Goal: Task Accomplishment & Management: Manage account settings

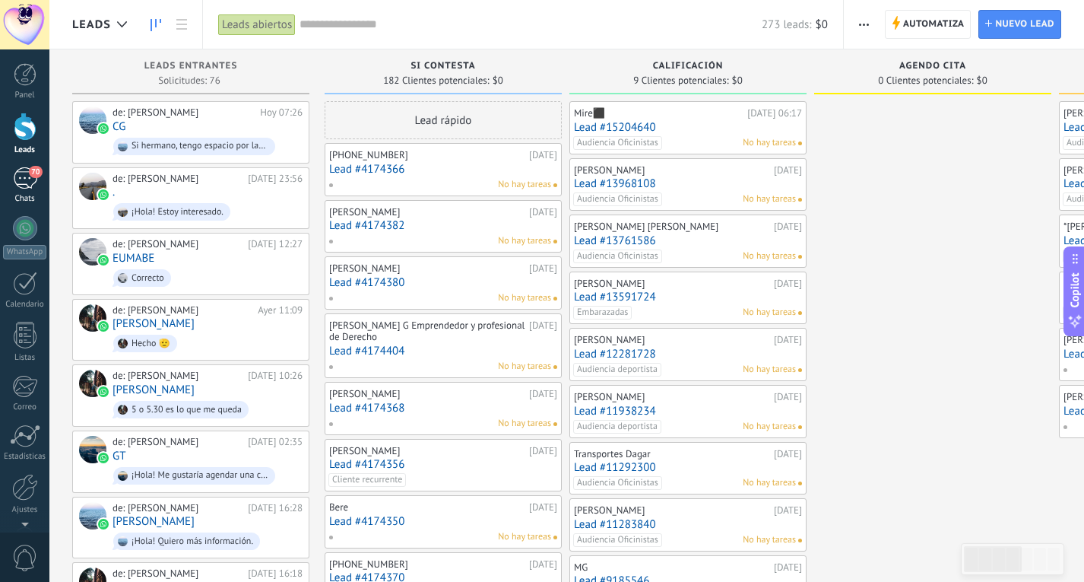
click at [38, 182] on link "70 Chats" at bounding box center [24, 185] width 49 height 36
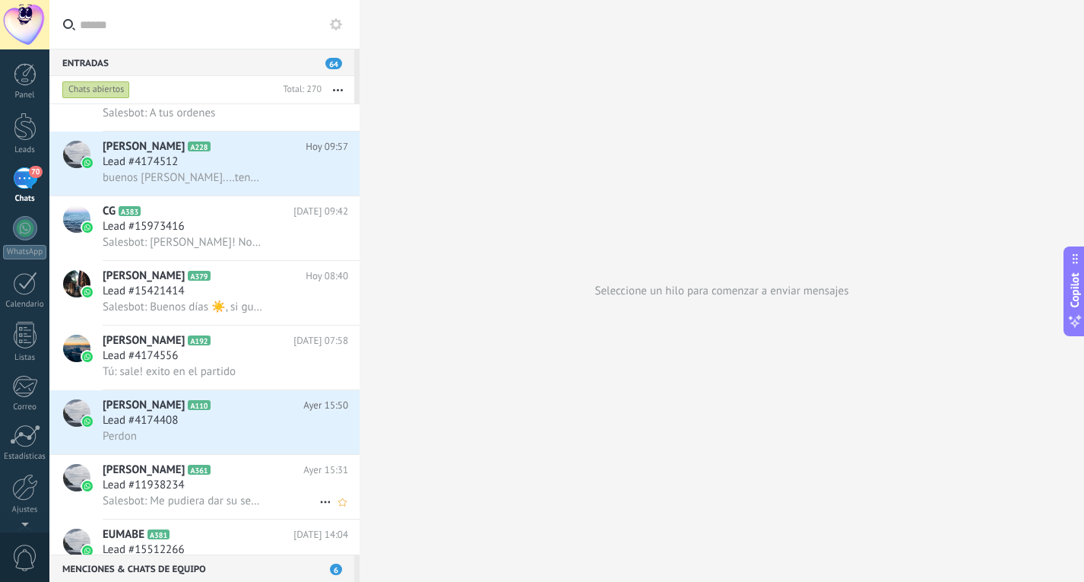
scroll to position [39, 0]
click at [234, 500] on span "Salesbot: Me pudiera dar su segundo apellido ya tengo un par de [PERSON_NAME] r…" at bounding box center [184, 499] width 162 height 14
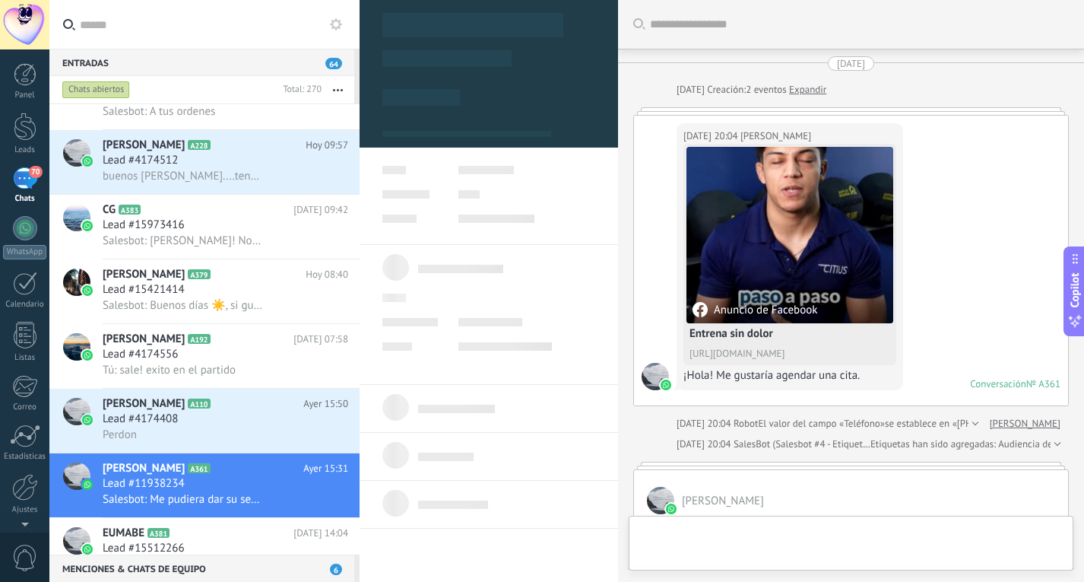
scroll to position [2696, 0]
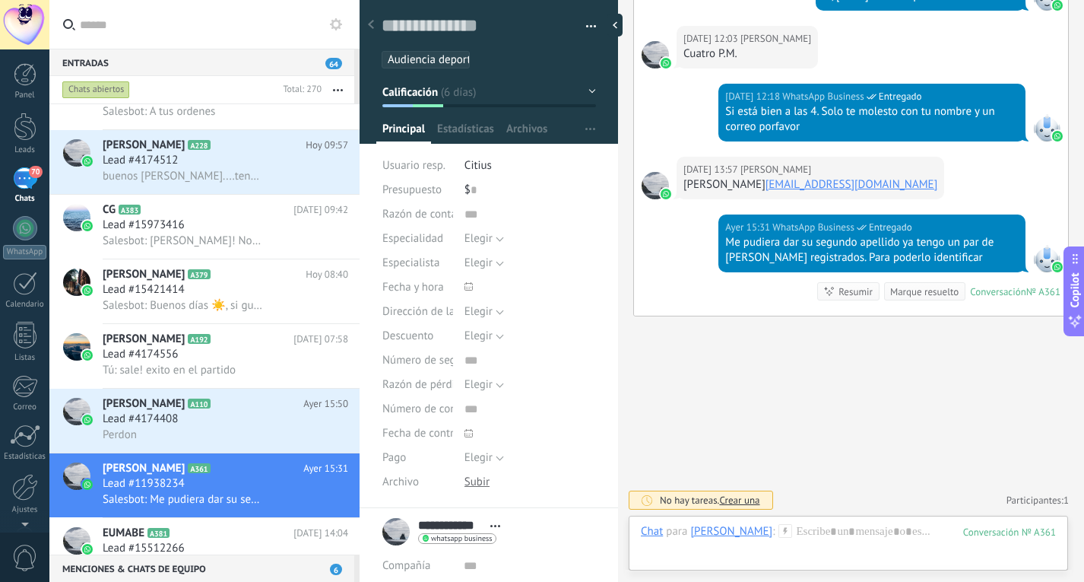
click at [470, 101] on button "Calificación" at bounding box center [489, 91] width 214 height 27
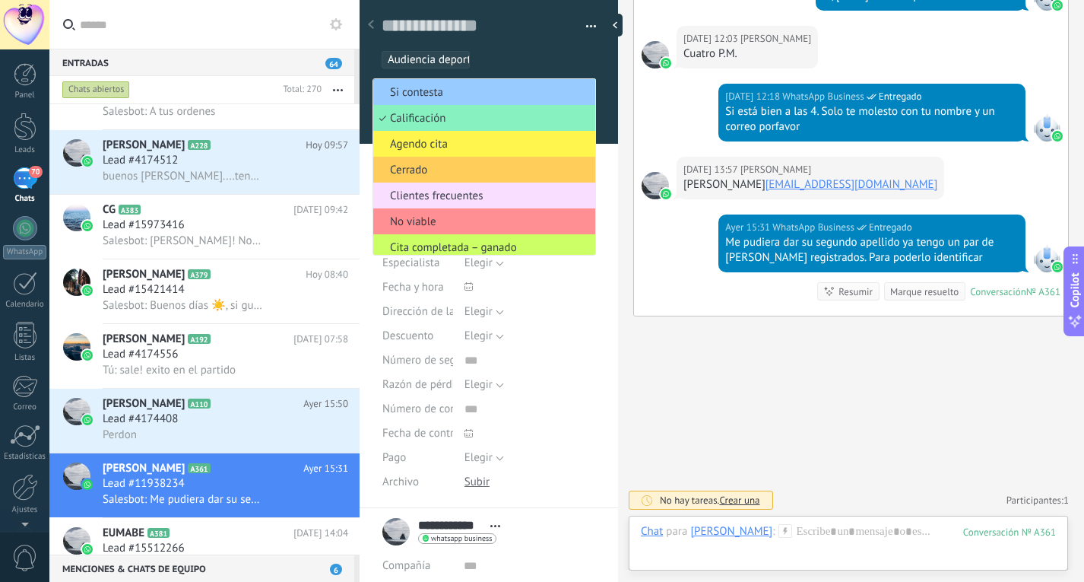
click at [460, 148] on span "Agendo cita" at bounding box center [481, 144] width 217 height 14
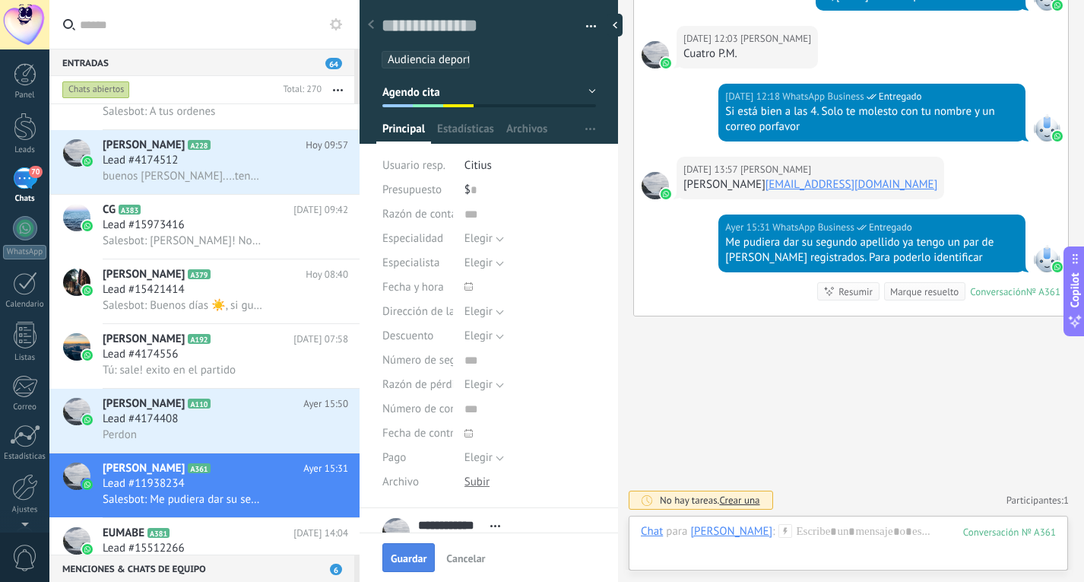
click at [408, 546] on button "Guardar" at bounding box center [408, 557] width 52 height 29
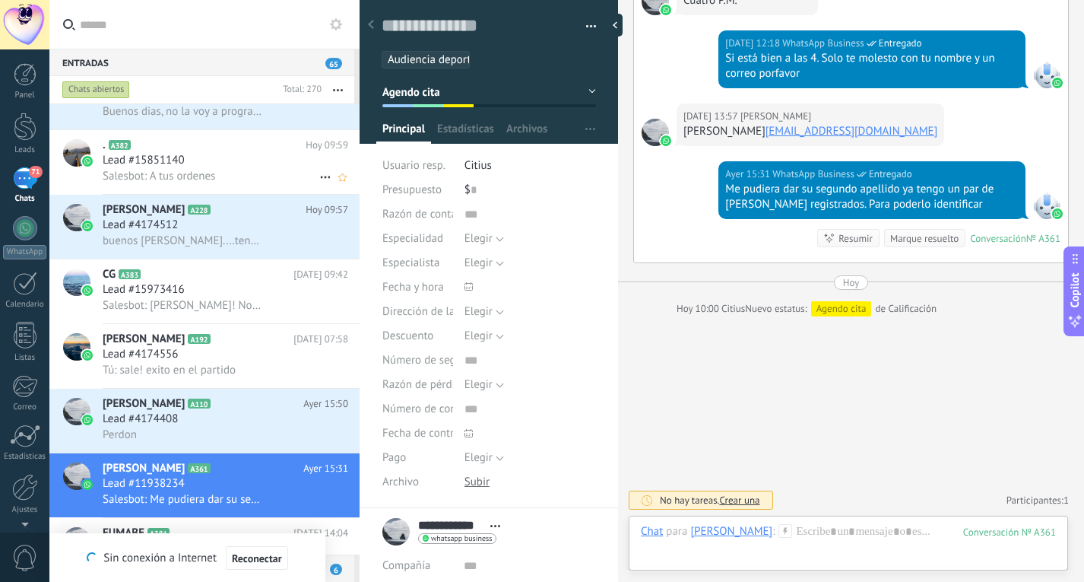
scroll to position [0, 0]
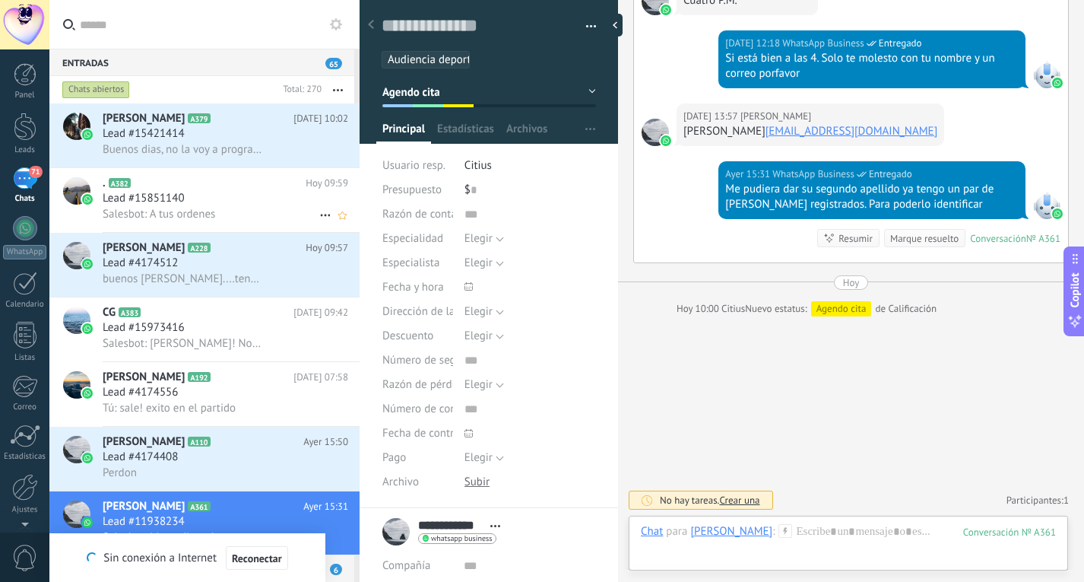
click at [197, 161] on div "[PERSON_NAME] A379 [DATE] 10:02 Lead #15421414 Buenos dias, no la voy a program…" at bounding box center [231, 135] width 257 height 64
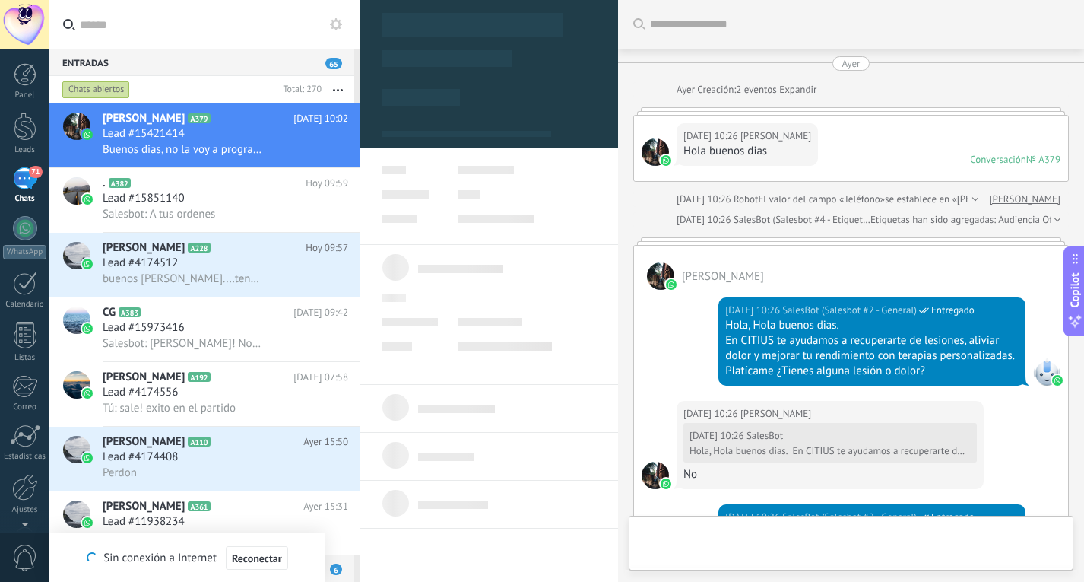
scroll to position [830, 0]
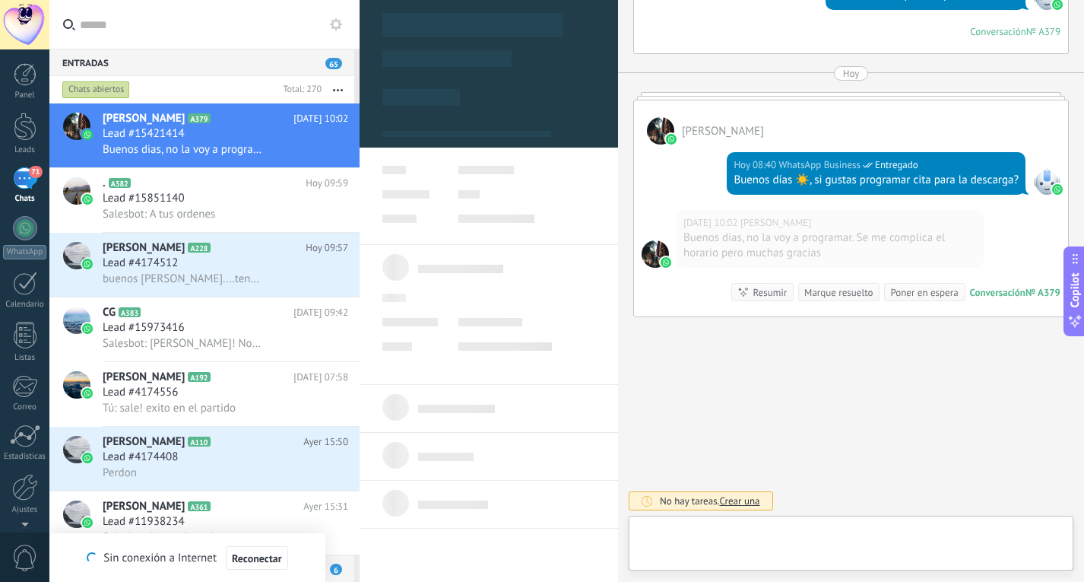
type textarea "**********"
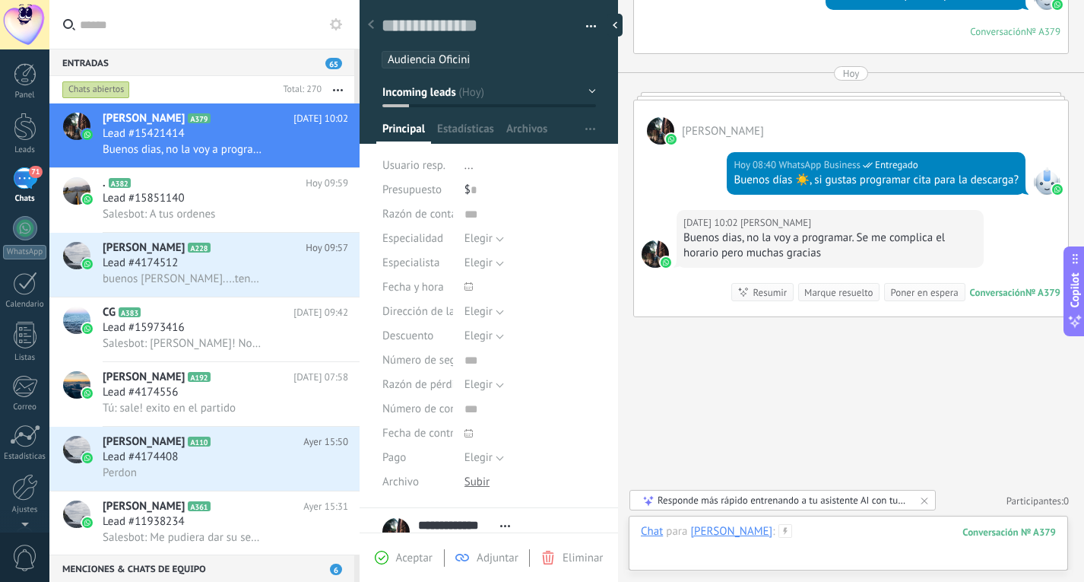
click at [849, 547] on div at bounding box center [848, 547] width 415 height 46
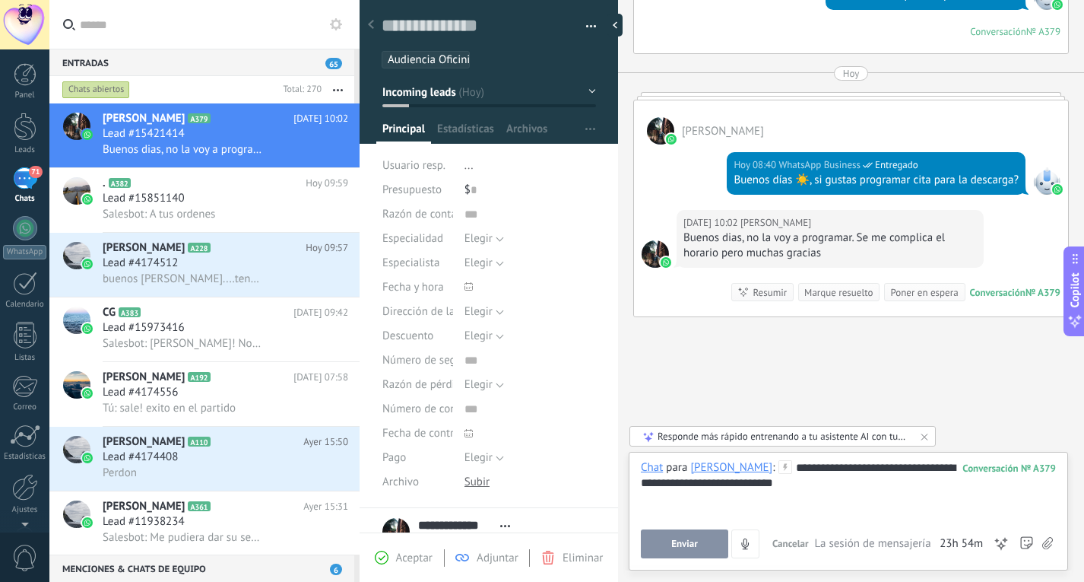
click at [690, 553] on button "Enviar" at bounding box center [684, 543] width 87 height 29
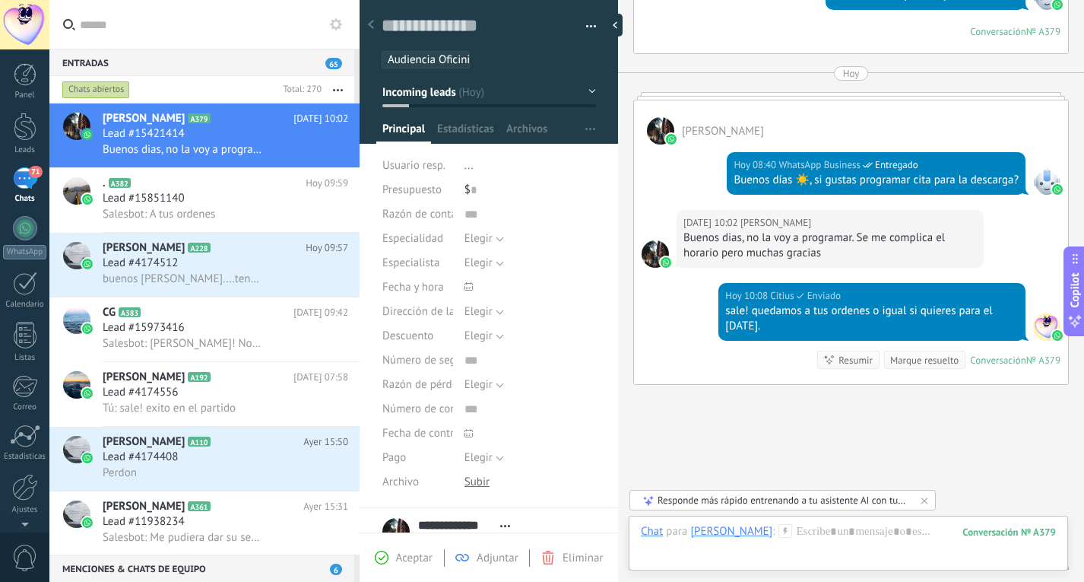
scroll to position [897, 0]
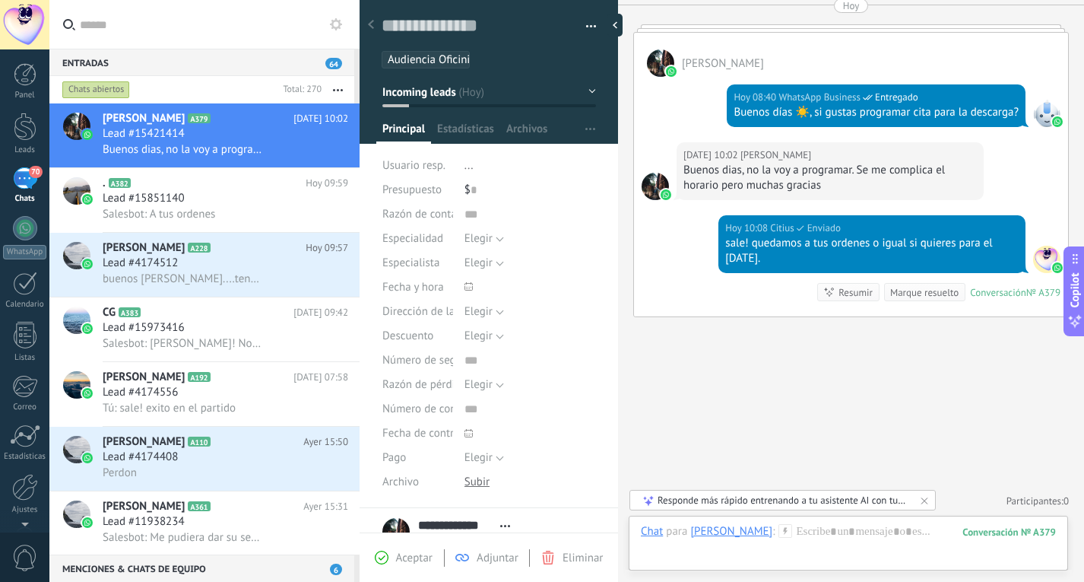
click at [438, 97] on span "Incoming leads" at bounding box center [419, 91] width 74 height 14
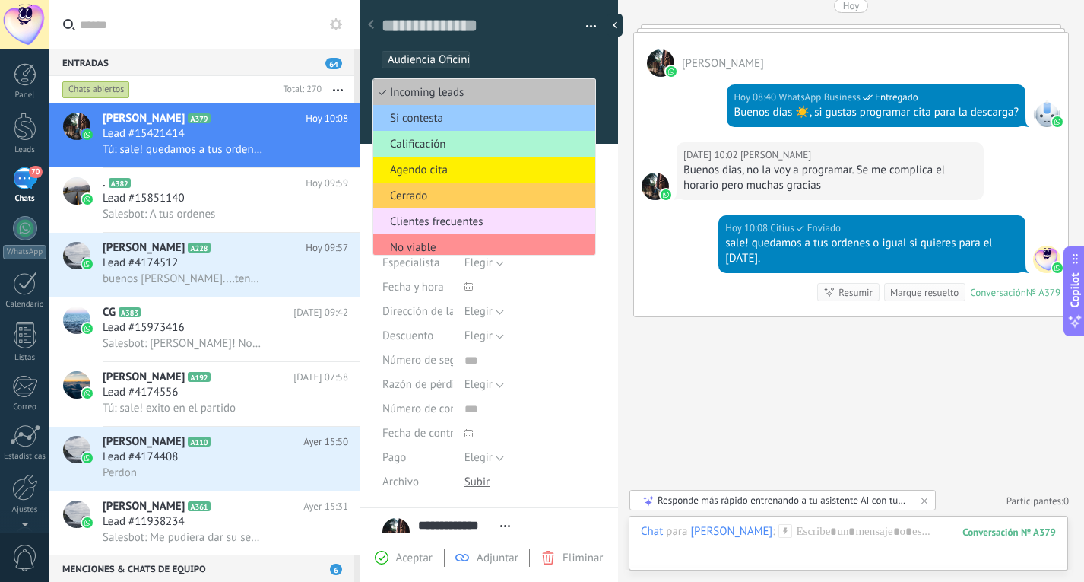
click at [444, 138] on span "Calificación" at bounding box center [481, 144] width 217 height 14
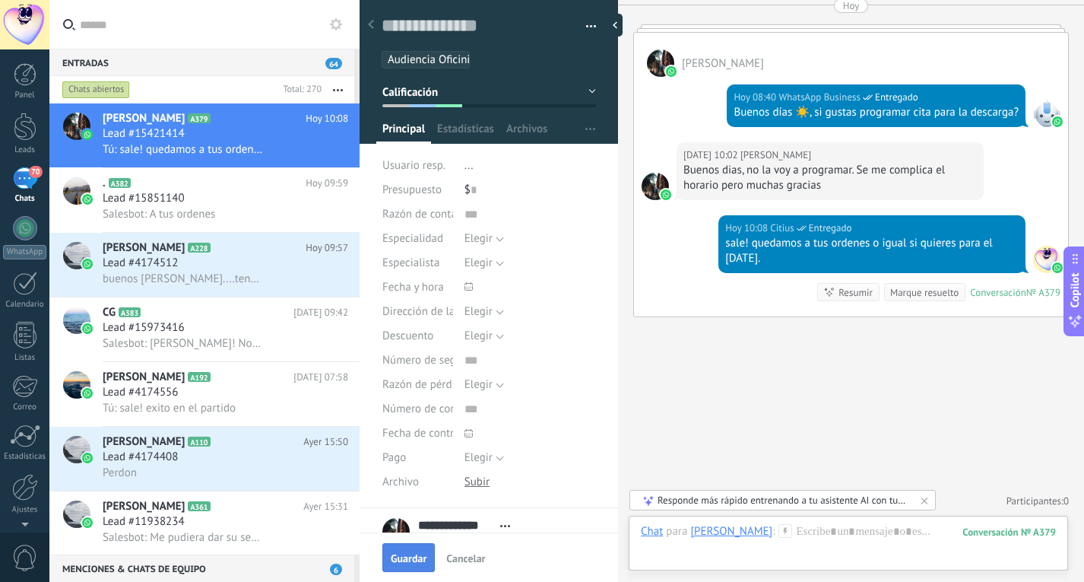
click at [407, 556] on span "Guardar" at bounding box center [409, 558] width 36 height 11
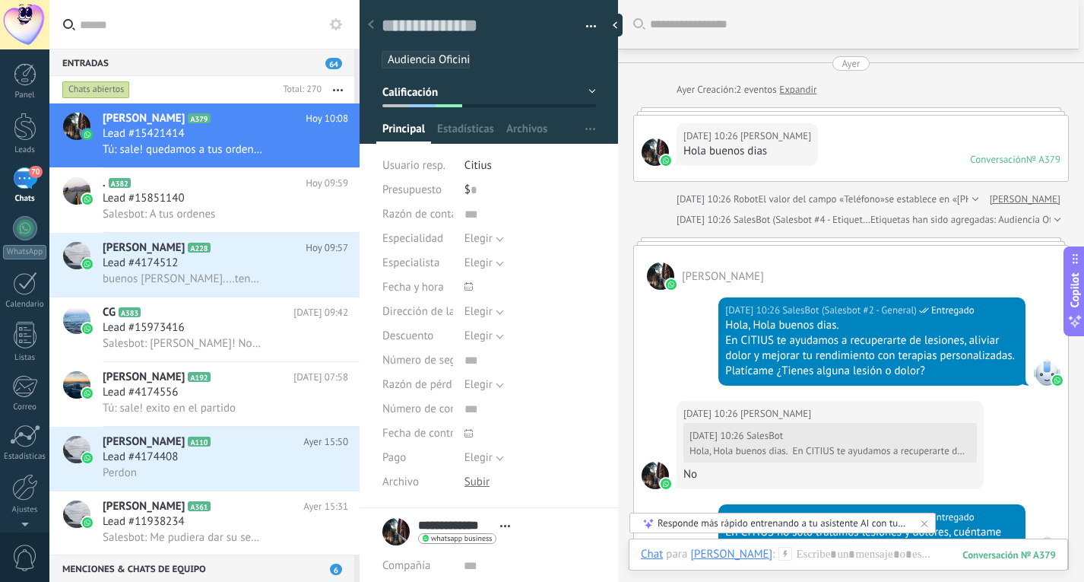
scroll to position [963, 0]
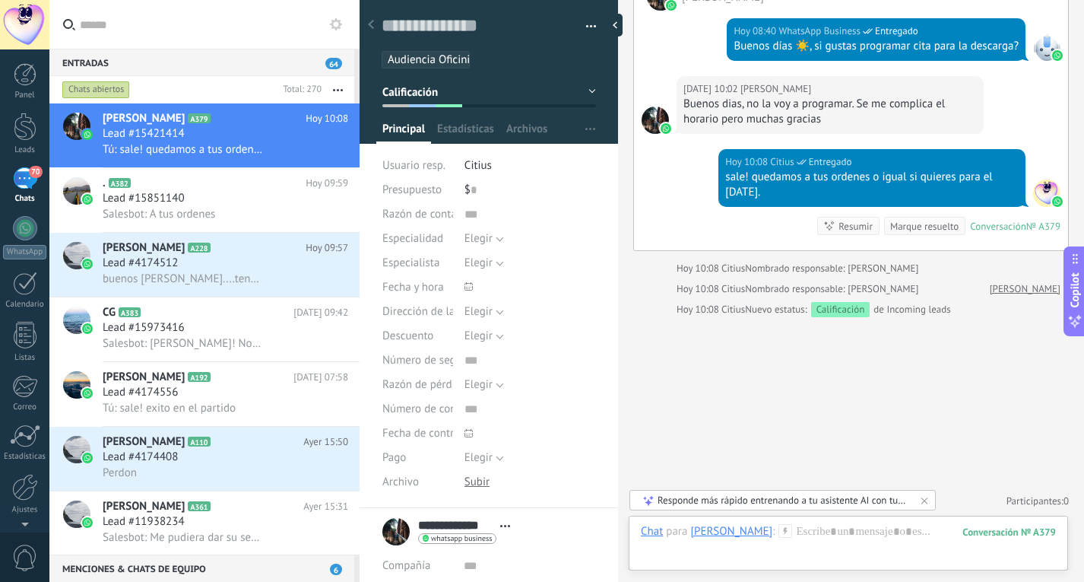
click at [439, 99] on button "Calificación" at bounding box center [489, 91] width 214 height 27
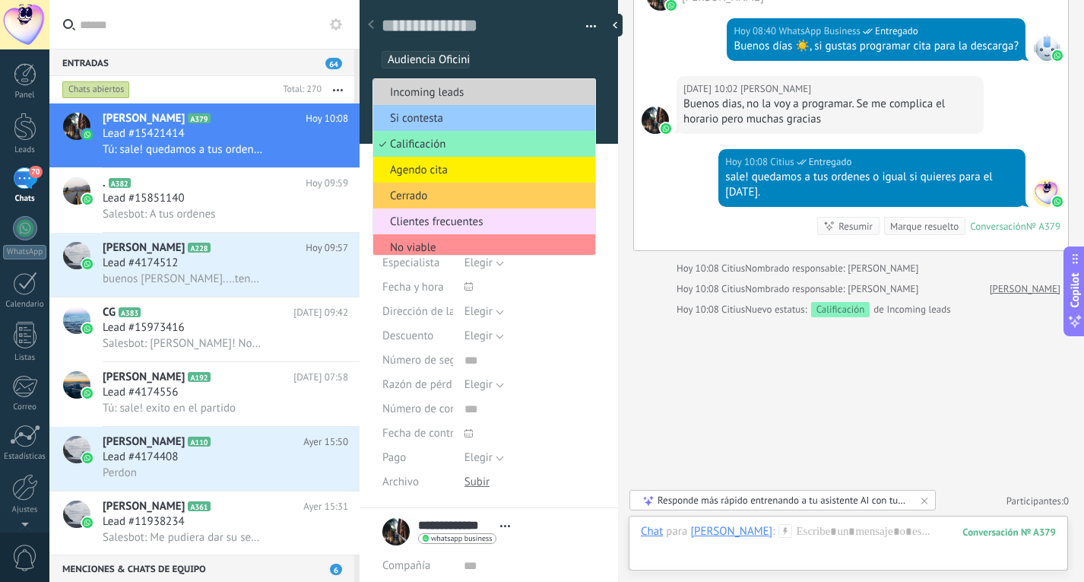
click at [459, 97] on span "Incoming leads" at bounding box center [481, 92] width 217 height 14
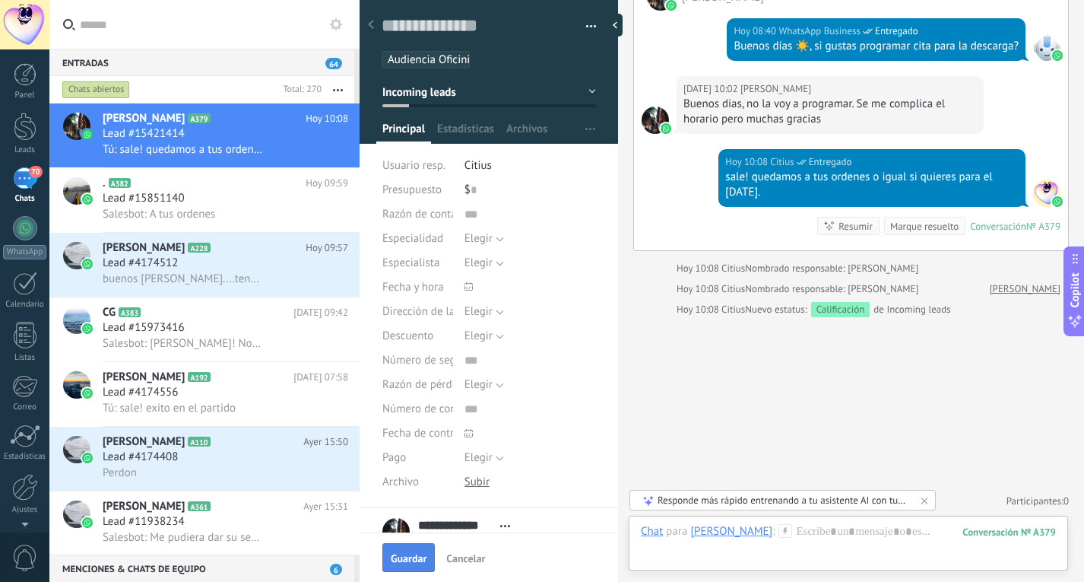
click at [414, 554] on span "Guardar" at bounding box center [409, 558] width 36 height 11
click at [411, 559] on span "Guardar" at bounding box center [409, 558] width 36 height 11
